Goal: Transaction & Acquisition: Purchase product/service

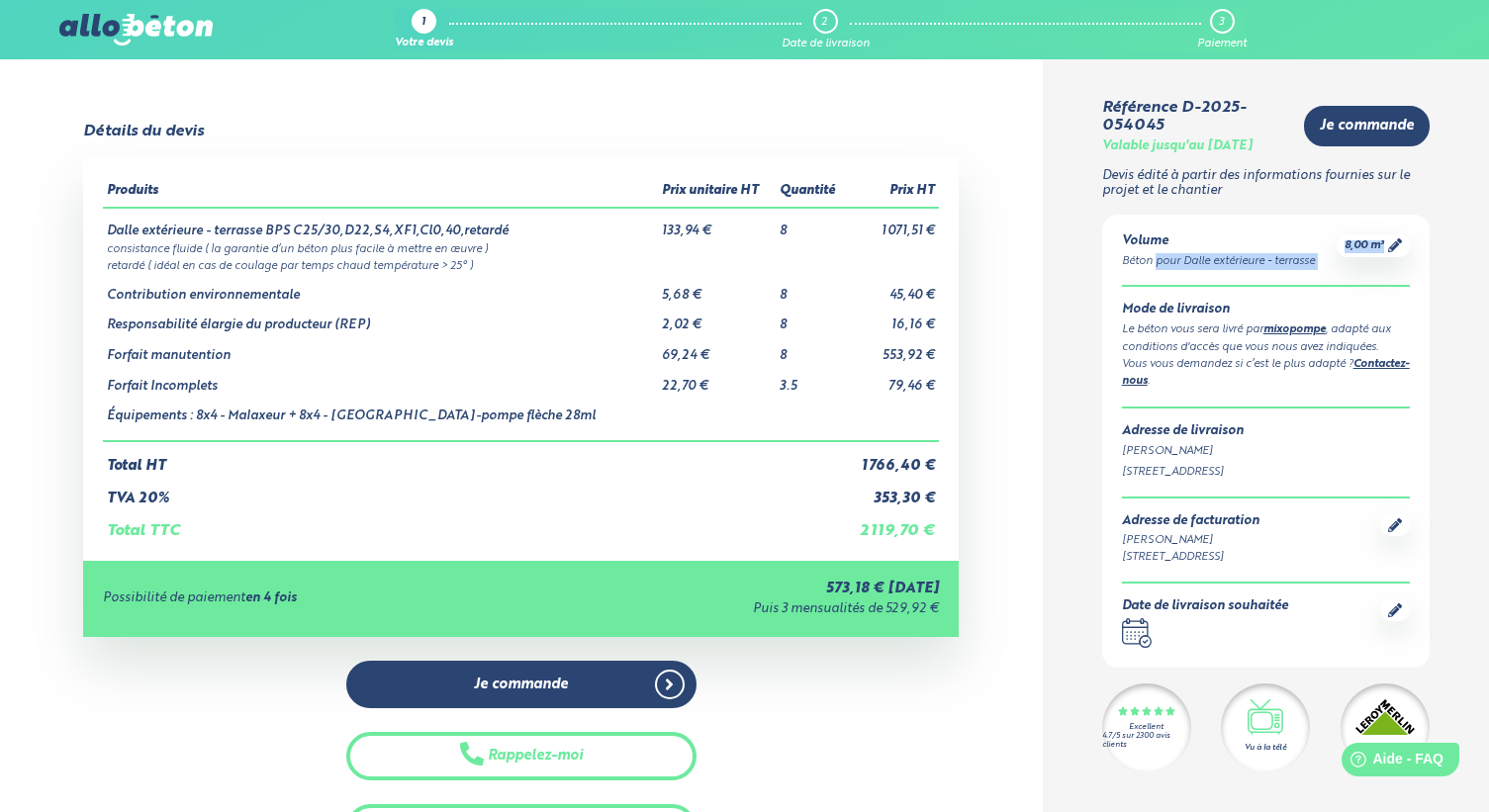
drag, startPoint x: 1125, startPoint y: 258, endPoint x: 1264, endPoint y: 279, distance: 140.6
click at [1264, 279] on div "Volume Béton pour Dalle extérieure - terrasse 8,00 m³ Mode de livraison Le béto…" at bounding box center [1266, 440] width 327 height 453
drag, startPoint x: 269, startPoint y: 231, endPoint x: 525, endPoint y: 233, distance: 256.0
click at [525, 233] on td "Dalle extérieure - terrasse BPS C25/30,D22,S4,XF1,Cl0,40,retardé" at bounding box center [380, 223] width 555 height 32
